Goal: Entertainment & Leisure: Consume media (video, audio)

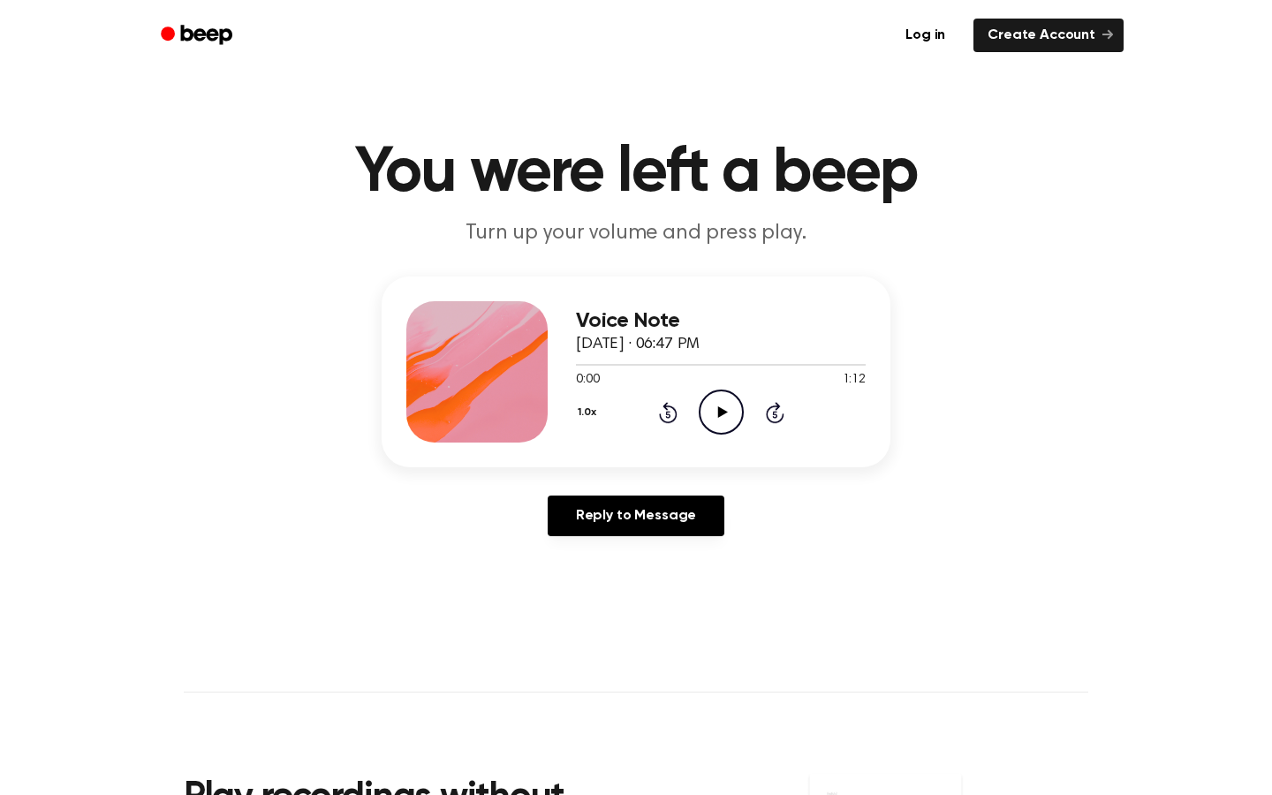
click at [735, 402] on icon "Play Audio" at bounding box center [721, 412] width 45 height 45
click at [710, 419] on icon "Pause Audio" at bounding box center [721, 412] width 45 height 45
click at [710, 419] on icon "Play Audio" at bounding box center [721, 412] width 45 height 45
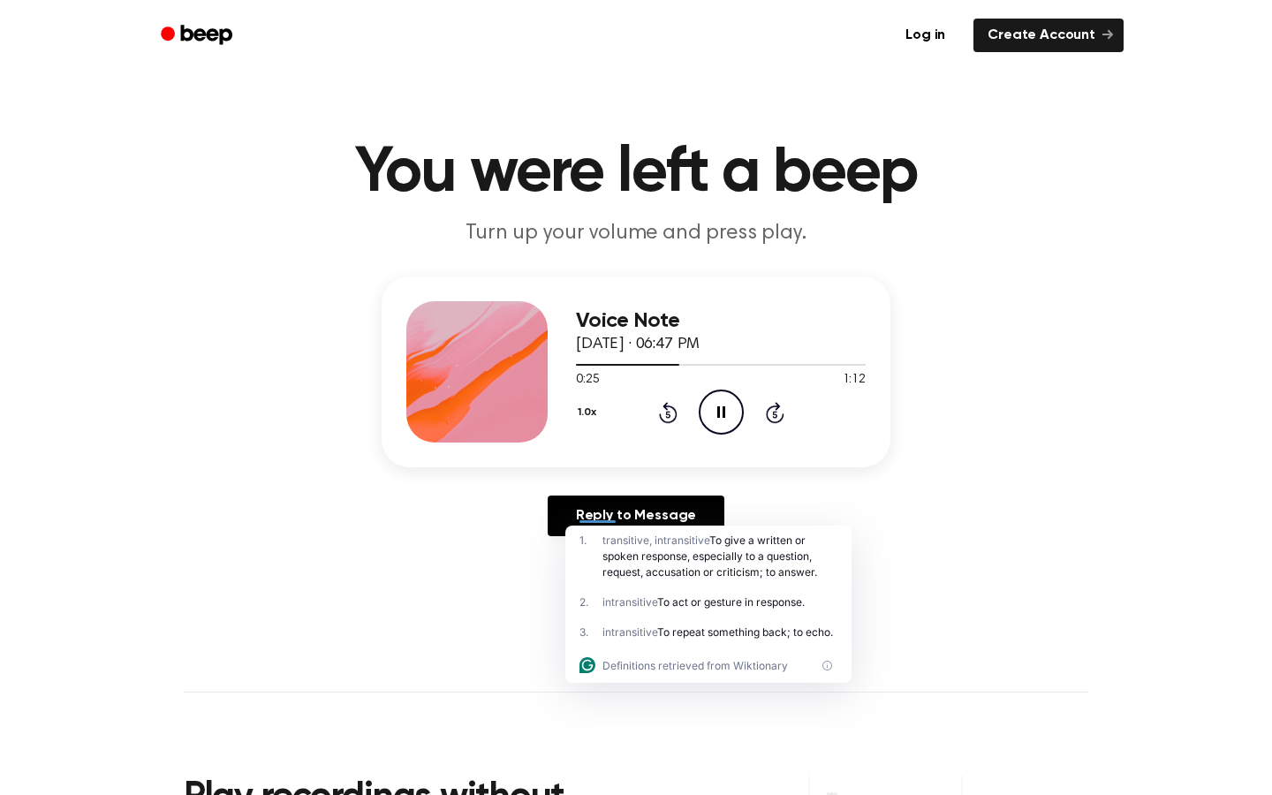
click at [716, 411] on icon "Pause Audio" at bounding box center [721, 412] width 45 height 45
click at [716, 411] on icon "Play Audio" at bounding box center [721, 412] width 45 height 45
click at [580, 408] on button "1.0x" at bounding box center [589, 413] width 27 height 30
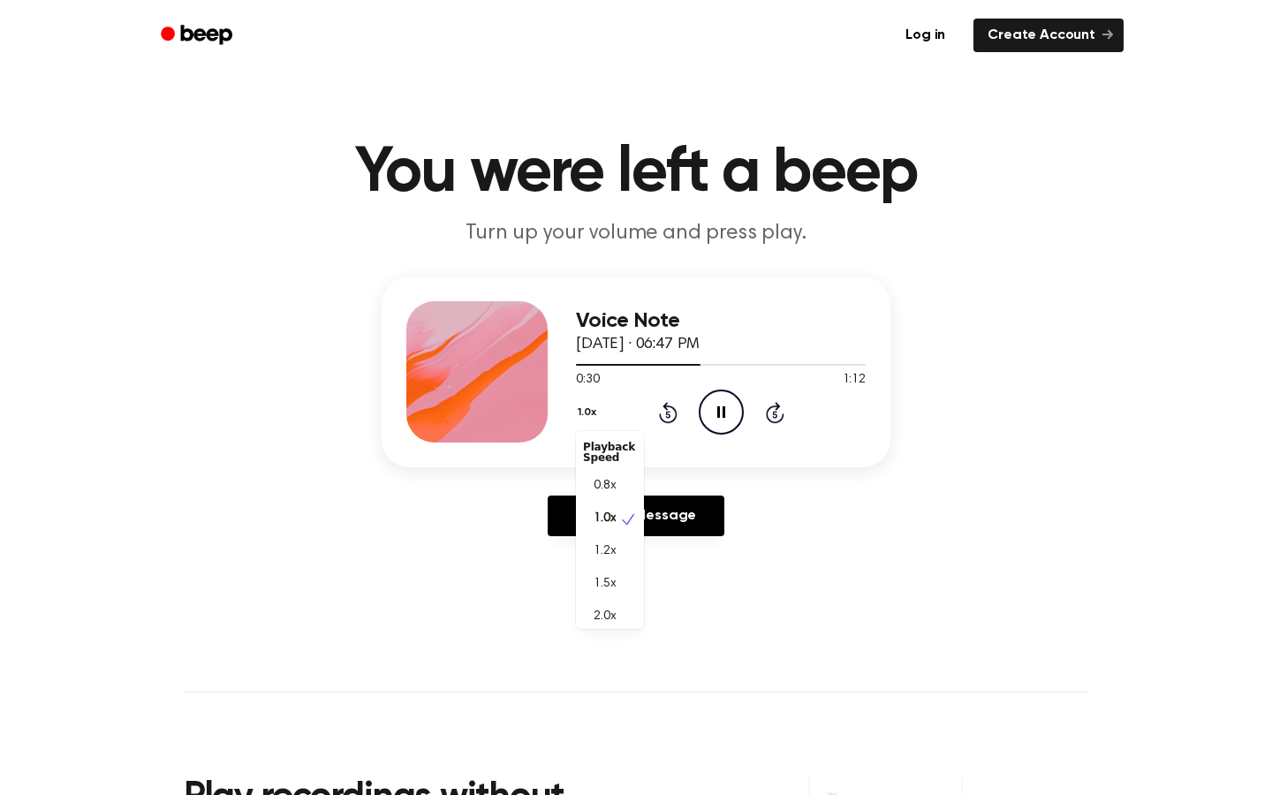
click at [927, 555] on main "You were left a beep Turn up your volume and press play. Voice Note [DATE] · 06…" at bounding box center [636, 544] width 1272 height 1089
click at [711, 386] on div "0:00 3:00" at bounding box center [721, 380] width 290 height 19
click at [712, 402] on icon "Play Audio" at bounding box center [721, 412] width 45 height 45
click at [584, 412] on button "1.0x" at bounding box center [589, 413] width 27 height 30
click at [613, 547] on span "1.2x" at bounding box center [605, 551] width 22 height 19
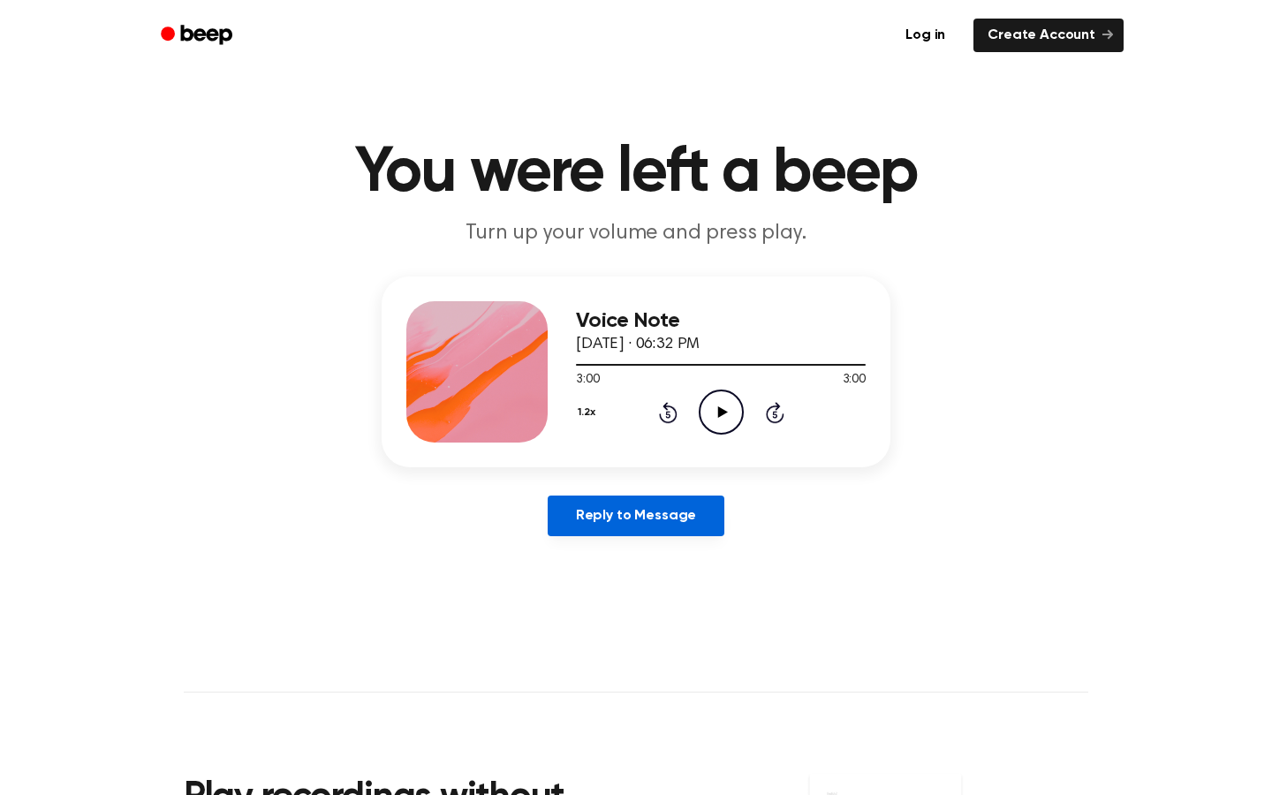
click at [629, 524] on link "Reply to Message" at bounding box center [636, 516] width 177 height 41
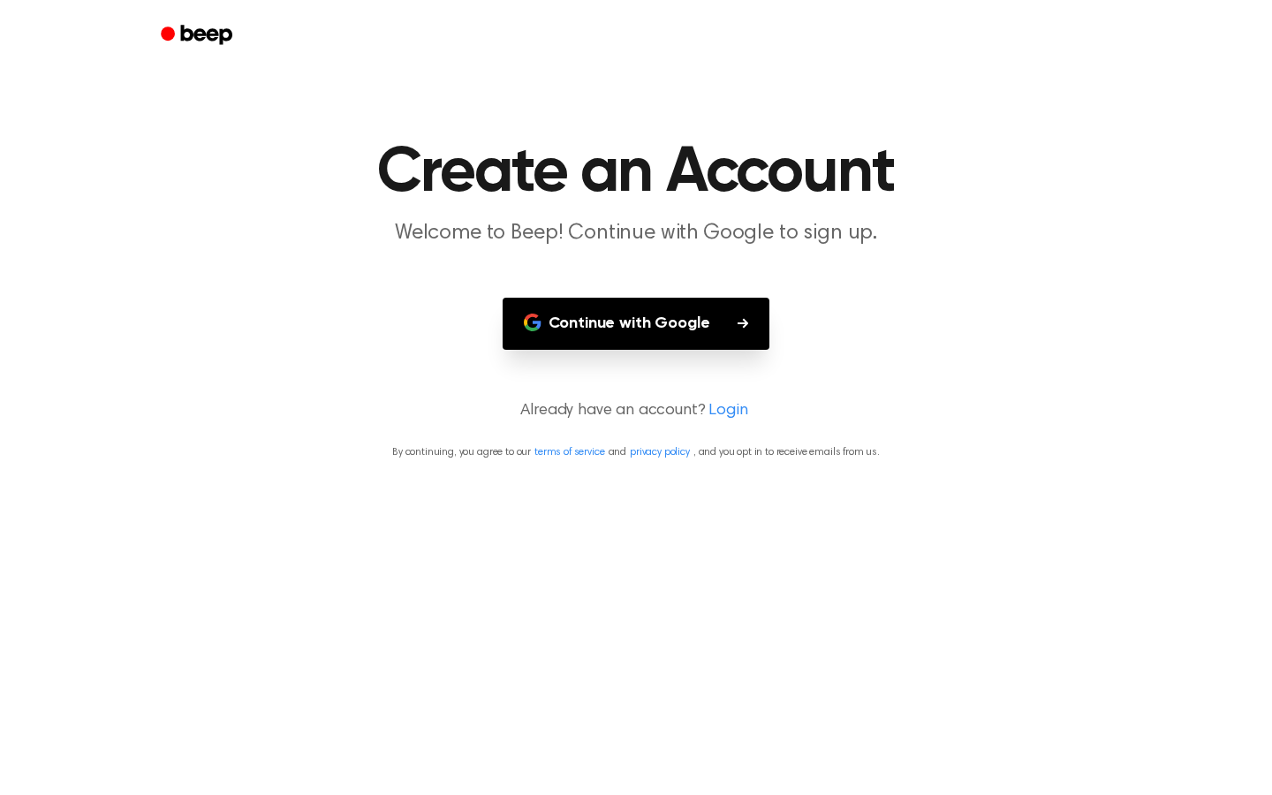
click at [708, 329] on button "Continue with Google" at bounding box center [637, 324] width 268 height 52
